Goal: Find specific page/section: Find specific page/section

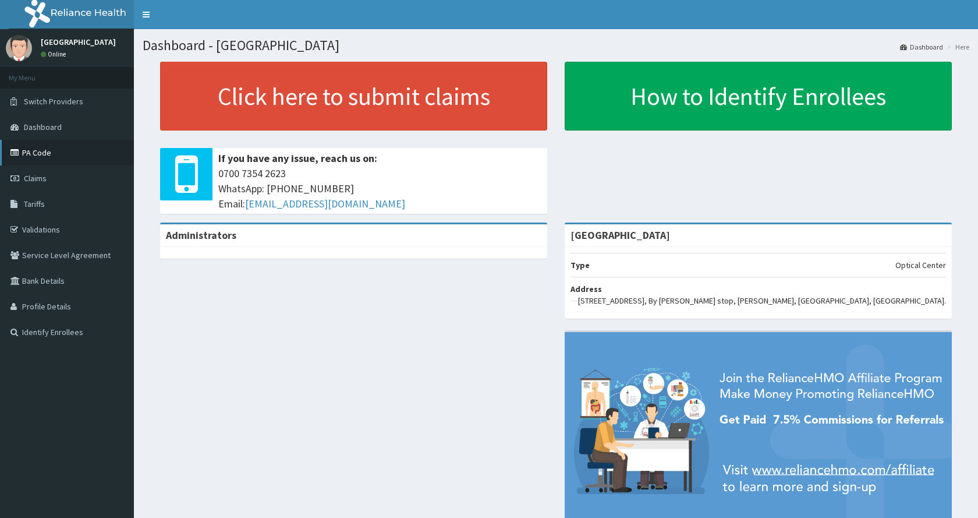
click at [25, 157] on link "PA Code" at bounding box center [67, 153] width 134 height 26
click at [44, 157] on link "PA Code" at bounding box center [67, 153] width 134 height 26
click at [45, 158] on link "PA Code" at bounding box center [67, 153] width 134 height 26
